Goal: Task Accomplishment & Management: Use online tool/utility

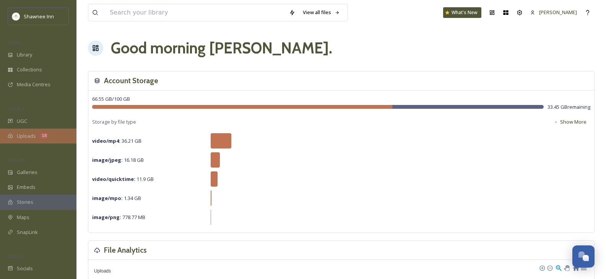
click at [33, 134] on span "Uploads" at bounding box center [26, 136] width 19 height 7
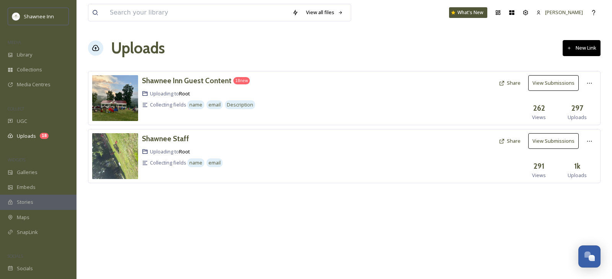
click at [549, 86] on button "View Submissions" at bounding box center [553, 83] width 50 height 16
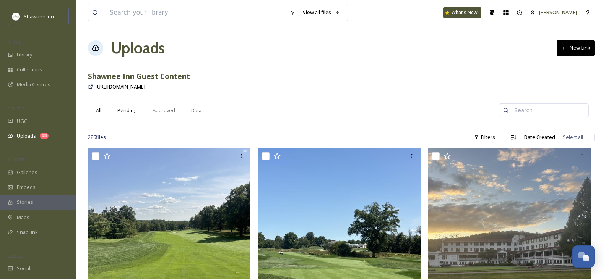
click at [124, 109] on span "Pending" at bounding box center [126, 110] width 19 height 7
click at [568, 110] on button "Approve All" at bounding box center [573, 111] width 43 height 16
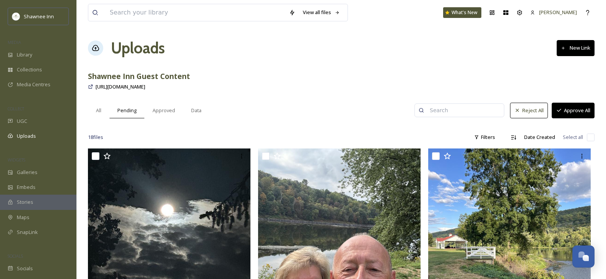
click at [578, 110] on button "Approve All" at bounding box center [573, 111] width 43 height 16
click at [99, 113] on span "All" at bounding box center [98, 110] width 5 height 7
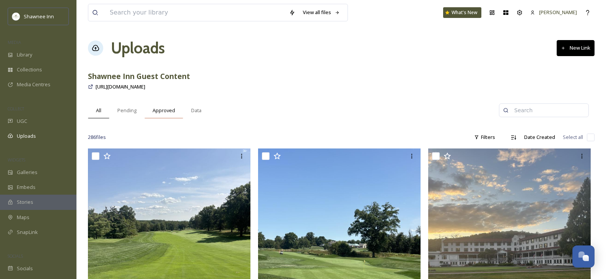
click at [157, 111] on span "Approved" at bounding box center [164, 110] width 23 height 7
click at [146, 112] on div "Approved" at bounding box center [163, 111] width 39 height 16
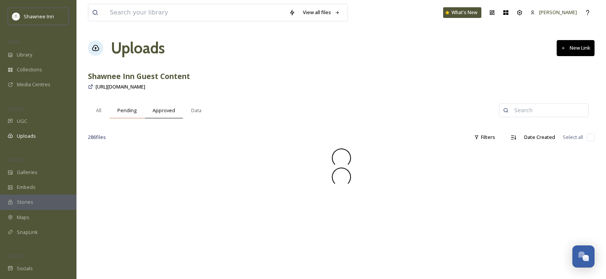
click at [134, 113] on span "Pending" at bounding box center [126, 110] width 19 height 7
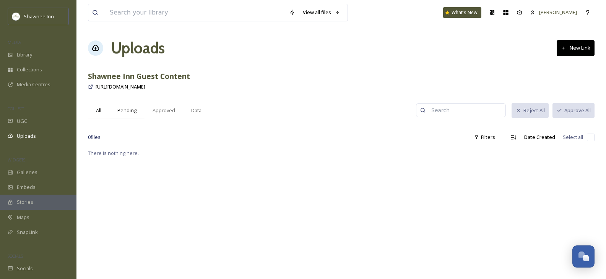
click at [104, 113] on div "All" at bounding box center [98, 111] width 21 height 16
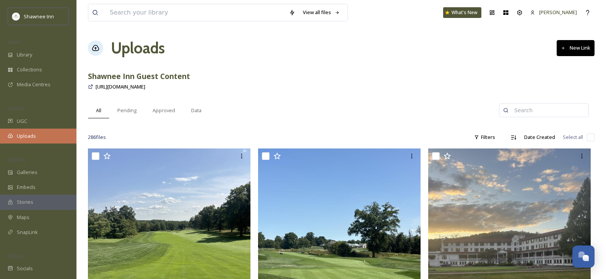
click at [20, 132] on div "Uploads" at bounding box center [38, 136] width 76 height 15
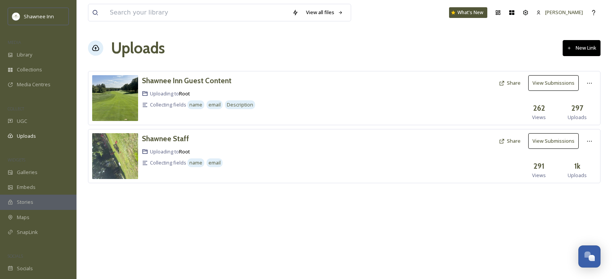
click at [510, 140] on button "Share" at bounding box center [509, 141] width 29 height 15
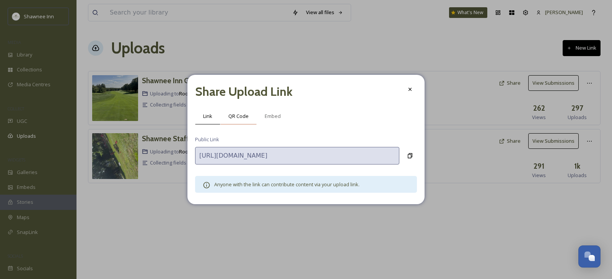
click at [239, 116] on span "QR Code" at bounding box center [238, 116] width 20 height 7
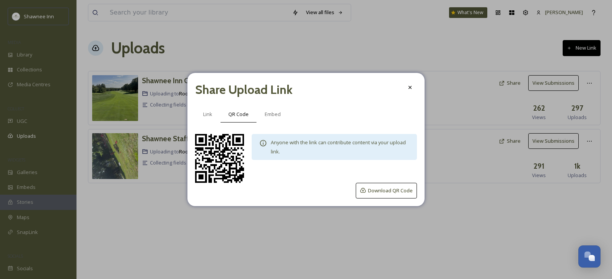
click at [407, 86] on div at bounding box center [410, 88] width 14 height 14
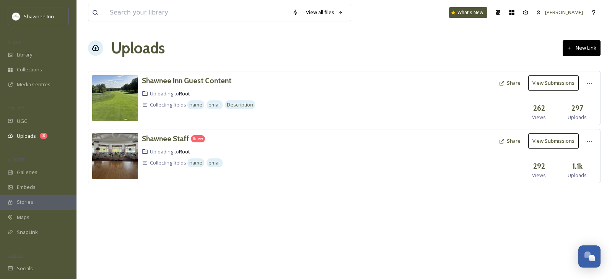
click at [554, 142] on button "View Submissions" at bounding box center [553, 141] width 50 height 16
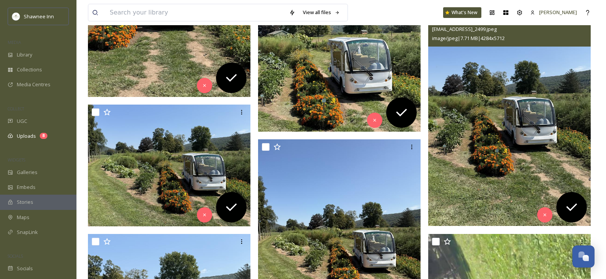
scroll to position [268, 0]
